Goal: Browse casually: Explore the website without a specific task or goal

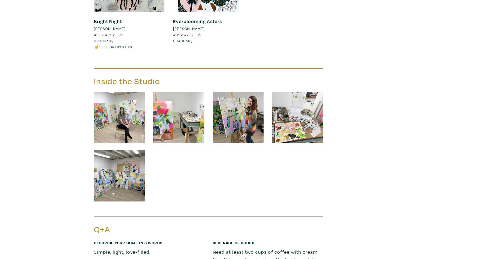
scroll to position [754, 0]
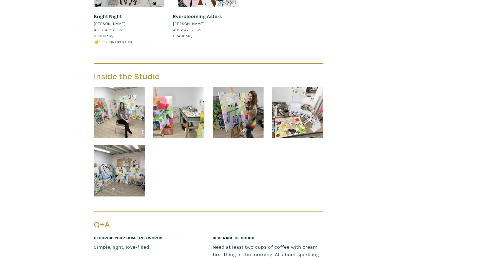
click at [119, 93] on img at bounding box center [119, 112] width 51 height 51
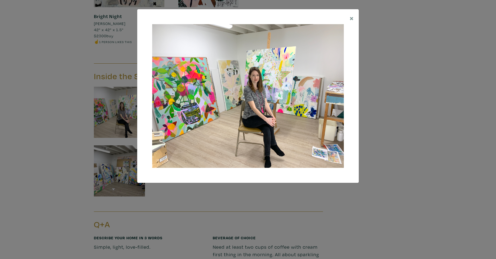
click at [255, 122] on img at bounding box center [248, 96] width 192 height 144
drag, startPoint x: 350, startPoint y: 18, endPoint x: 342, endPoint y: 22, distance: 9.8
click at [350, 18] on span "×" at bounding box center [352, 18] width 4 height 10
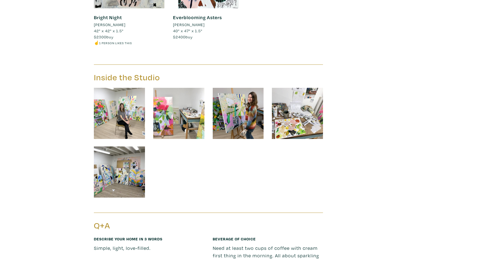
click at [238, 107] on img at bounding box center [238, 113] width 51 height 51
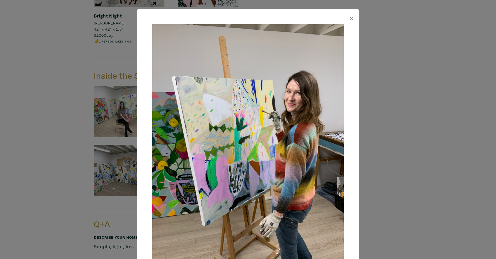
click at [127, 7] on div "× Save changes Close" at bounding box center [248, 129] width 496 height 259
click at [351, 17] on span "×" at bounding box center [352, 18] width 4 height 10
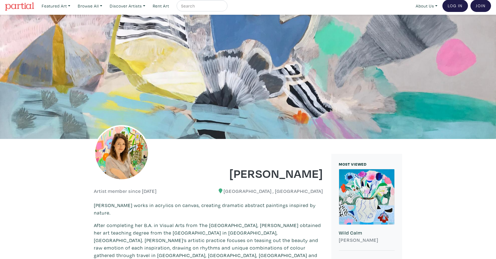
scroll to position [3, 0]
click at [57, 6] on link "Featured Art" at bounding box center [56, 5] width 34 height 11
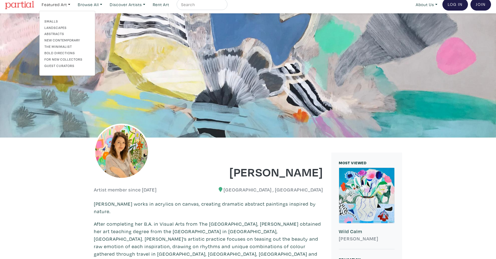
scroll to position [4, 0]
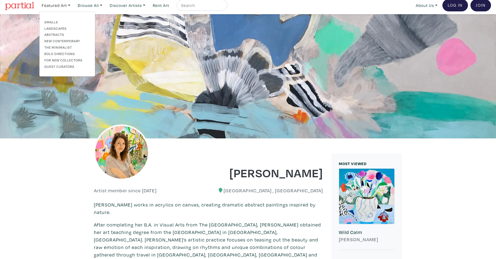
click at [20, 1] on link at bounding box center [19, 5] width 29 height 13
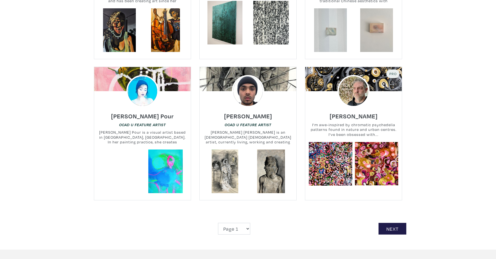
scroll to position [1201, 0]
